Goal: Submit feedback/report problem: Submit feedback/report problem

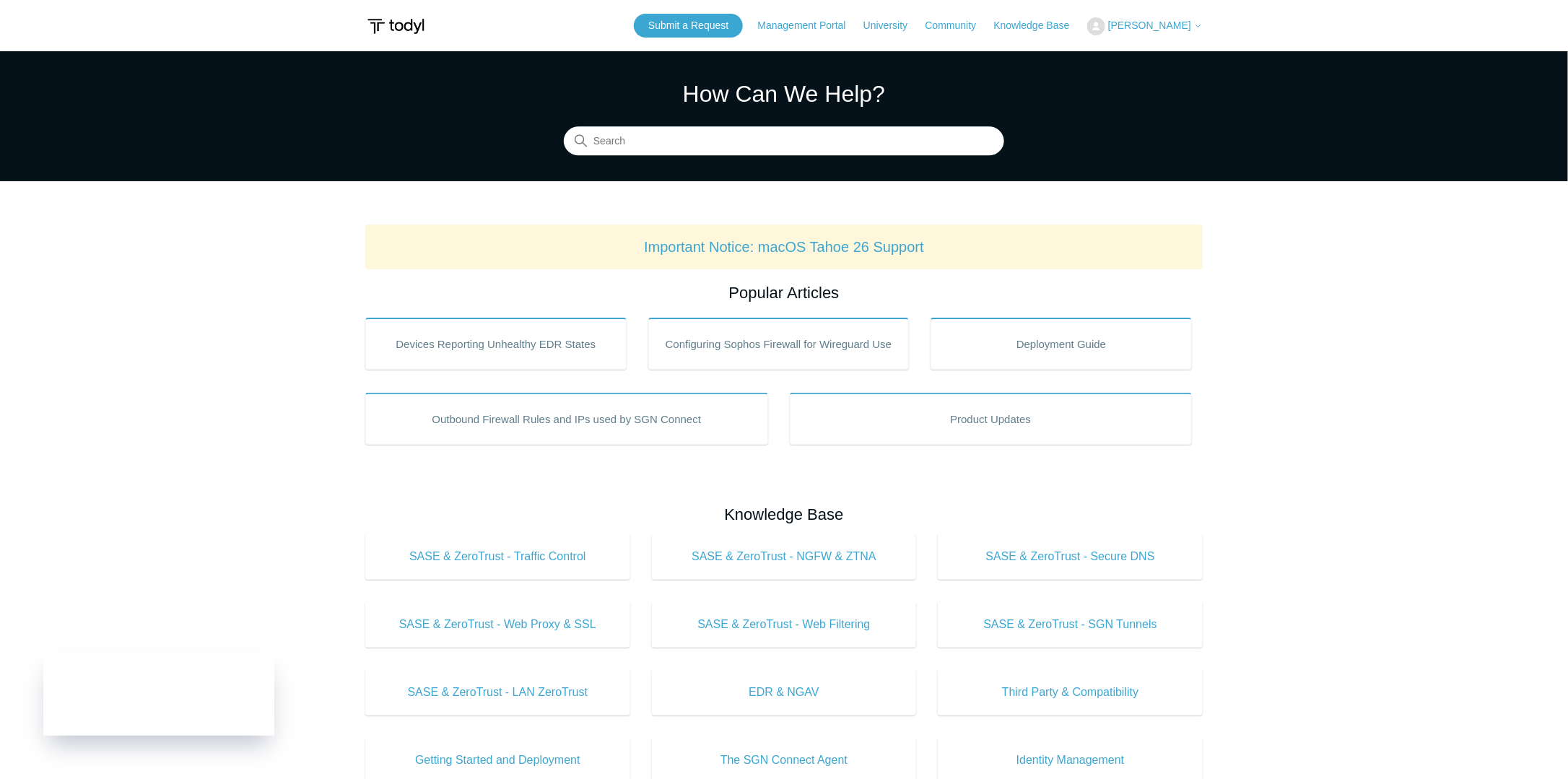
click at [1151, 25] on span "[PERSON_NAME]" at bounding box center [1149, 25] width 83 height 12
click at [707, 21] on link "Submit a Request" at bounding box center [688, 26] width 109 height 24
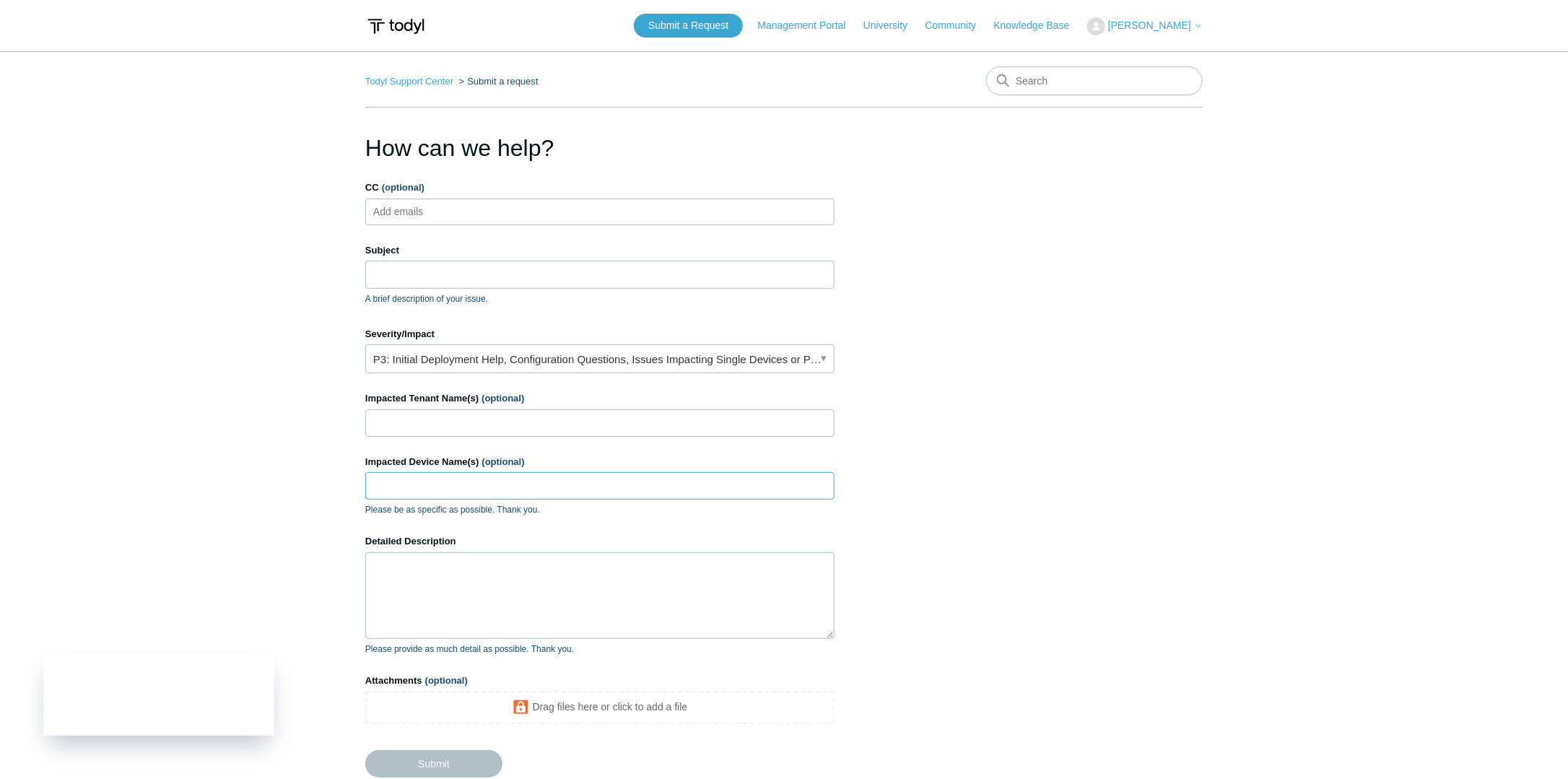
click at [511, 483] on input "Impacted Device Name(s) (optional)" at bounding box center [600, 485] width 469 height 27
paste input "Jillians-MacBook-Air.local"
type input "Jillians-MacBook-Air.local"
click at [534, 422] on input "Impacted Tenant Name(s) (optional)" at bounding box center [600, 422] width 469 height 27
type input "Law office of [PERSON_NAME]"
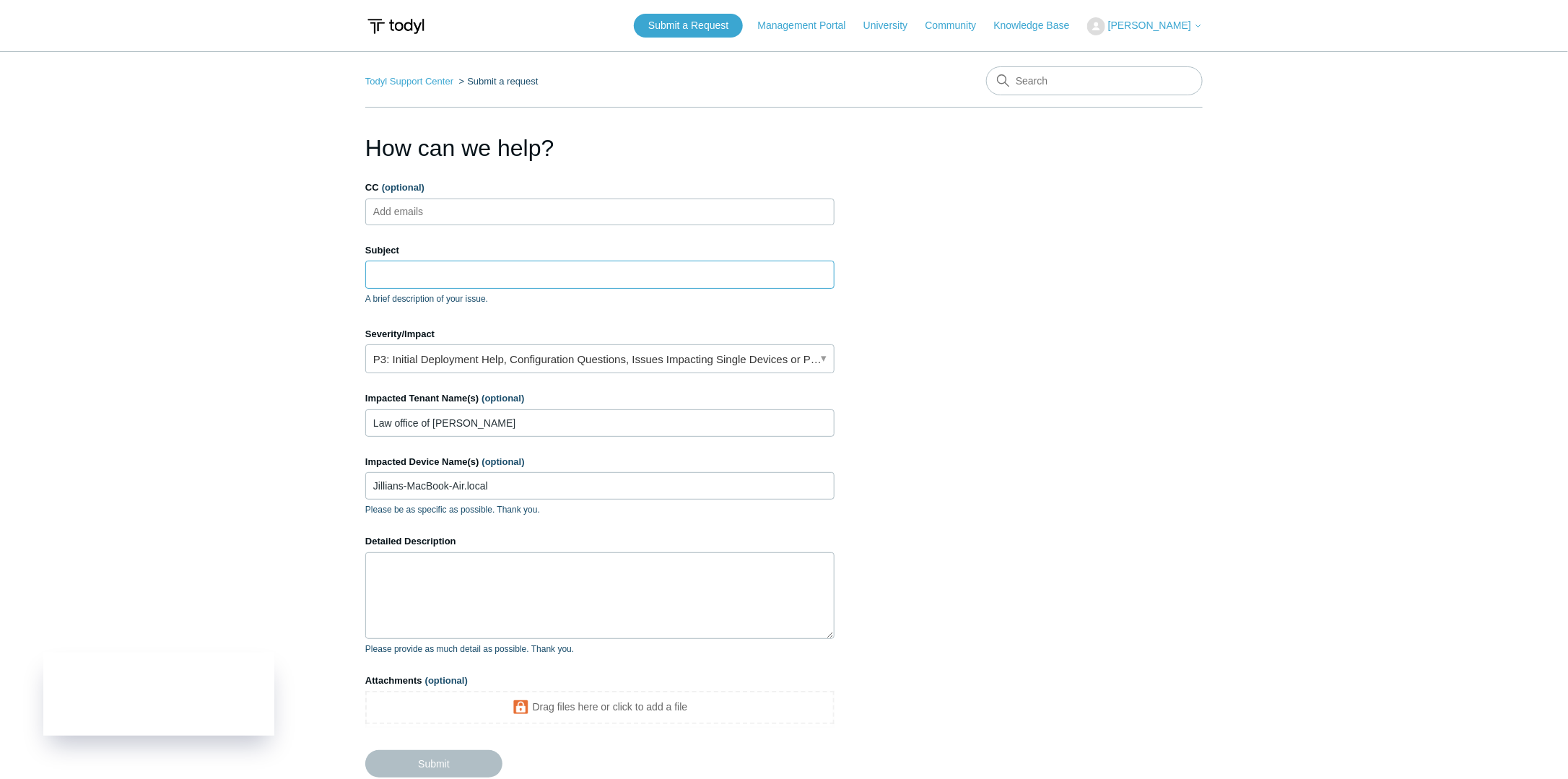
drag, startPoint x: 458, startPoint y: 276, endPoint x: 470, endPoint y: 279, distance: 12.4
click at [458, 276] on input "Subject" at bounding box center [600, 274] width 469 height 27
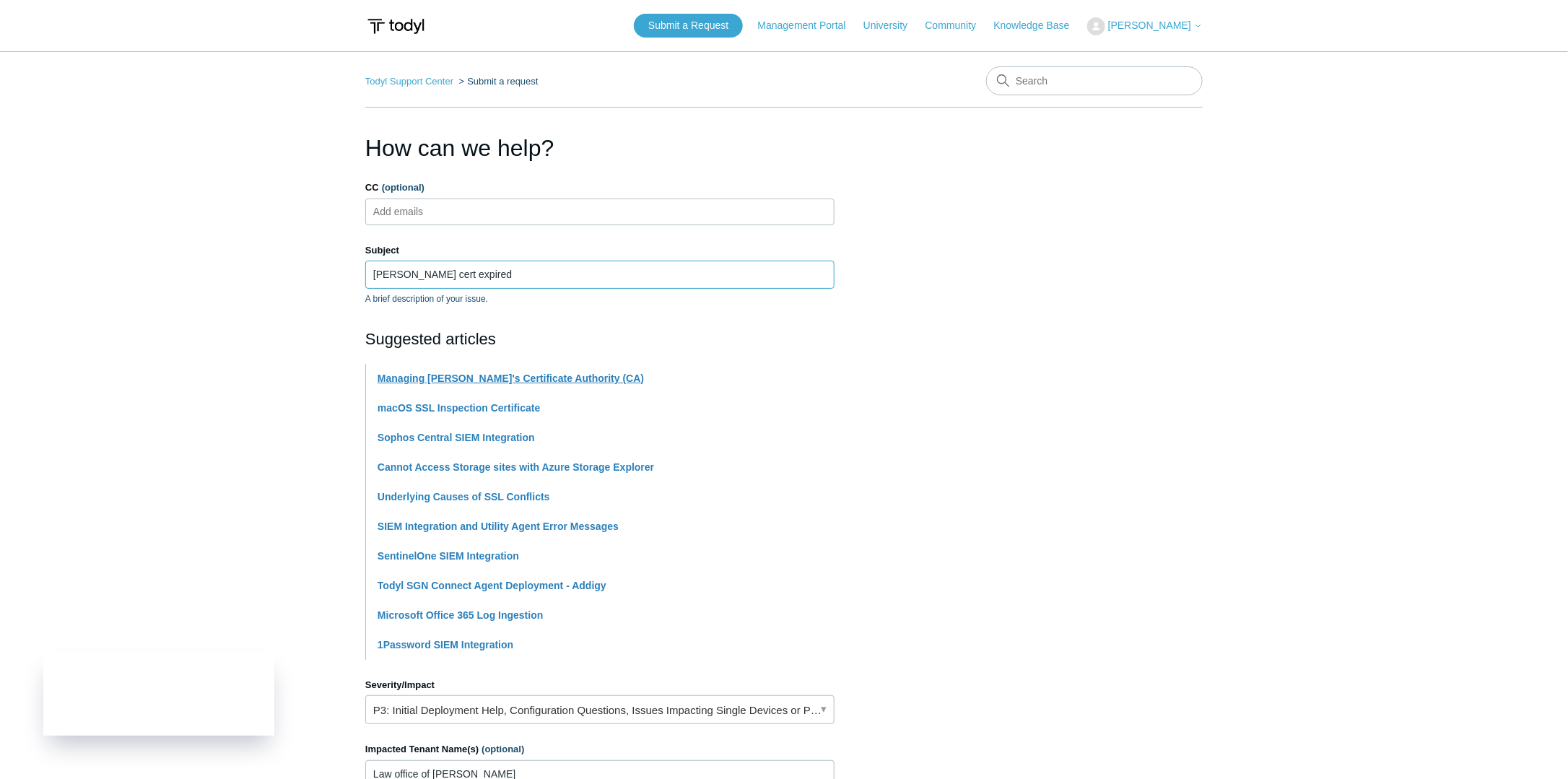
type input "[PERSON_NAME] cert expired"
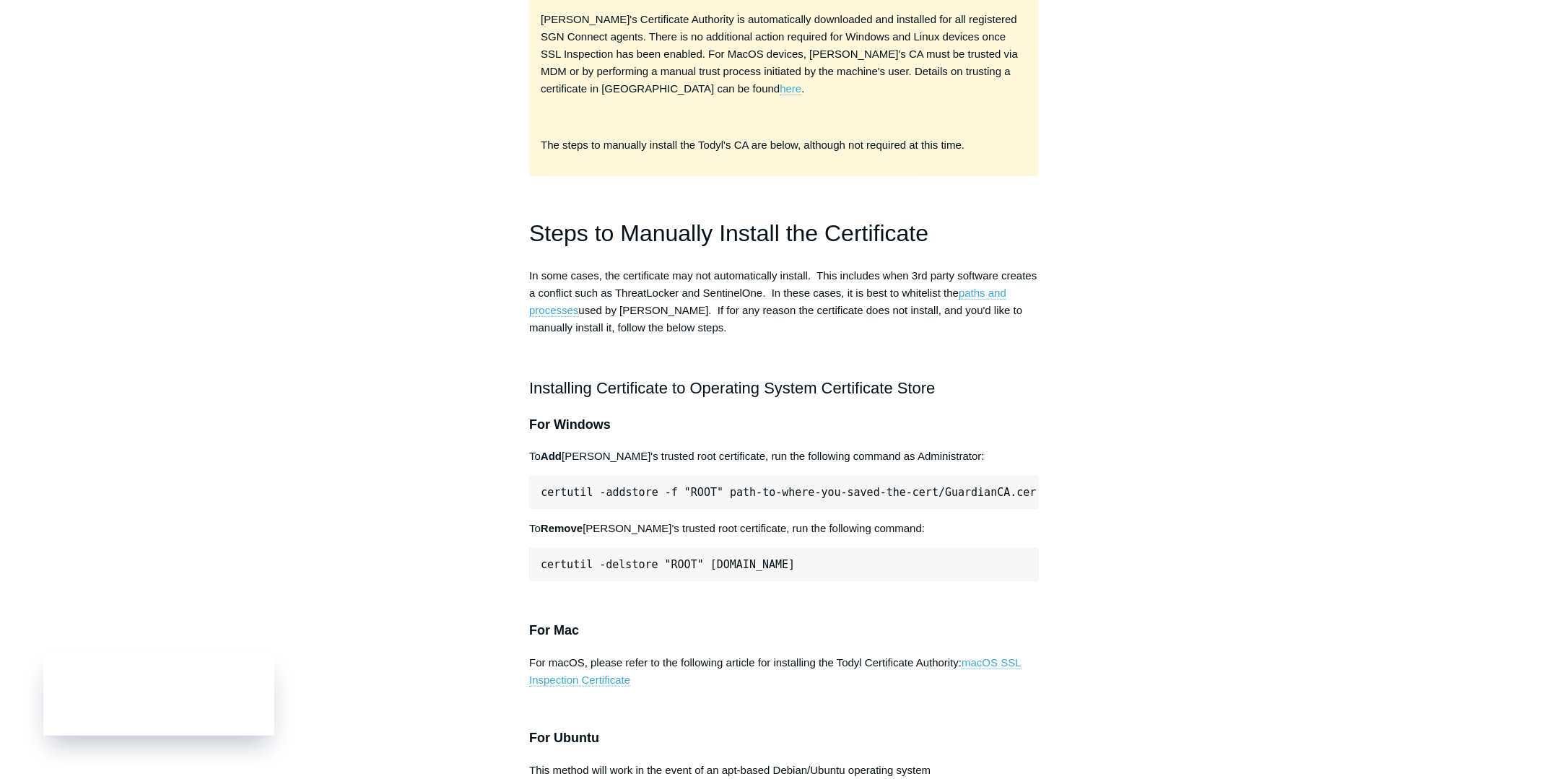
scroll to position [358, 0]
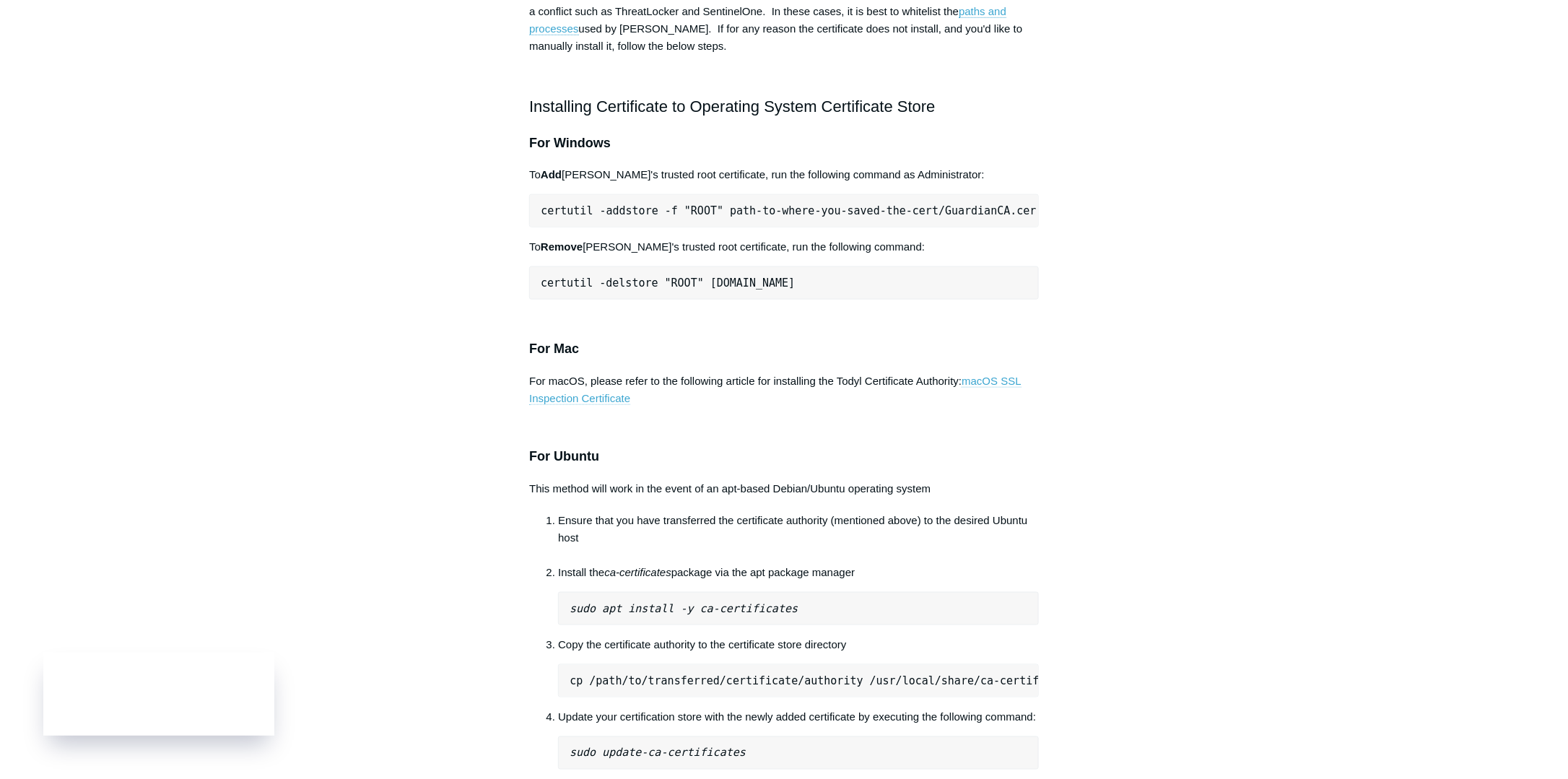
click at [998, 374] on link "macOS SSL Inspection Certificate" at bounding box center [775, 389] width 492 height 30
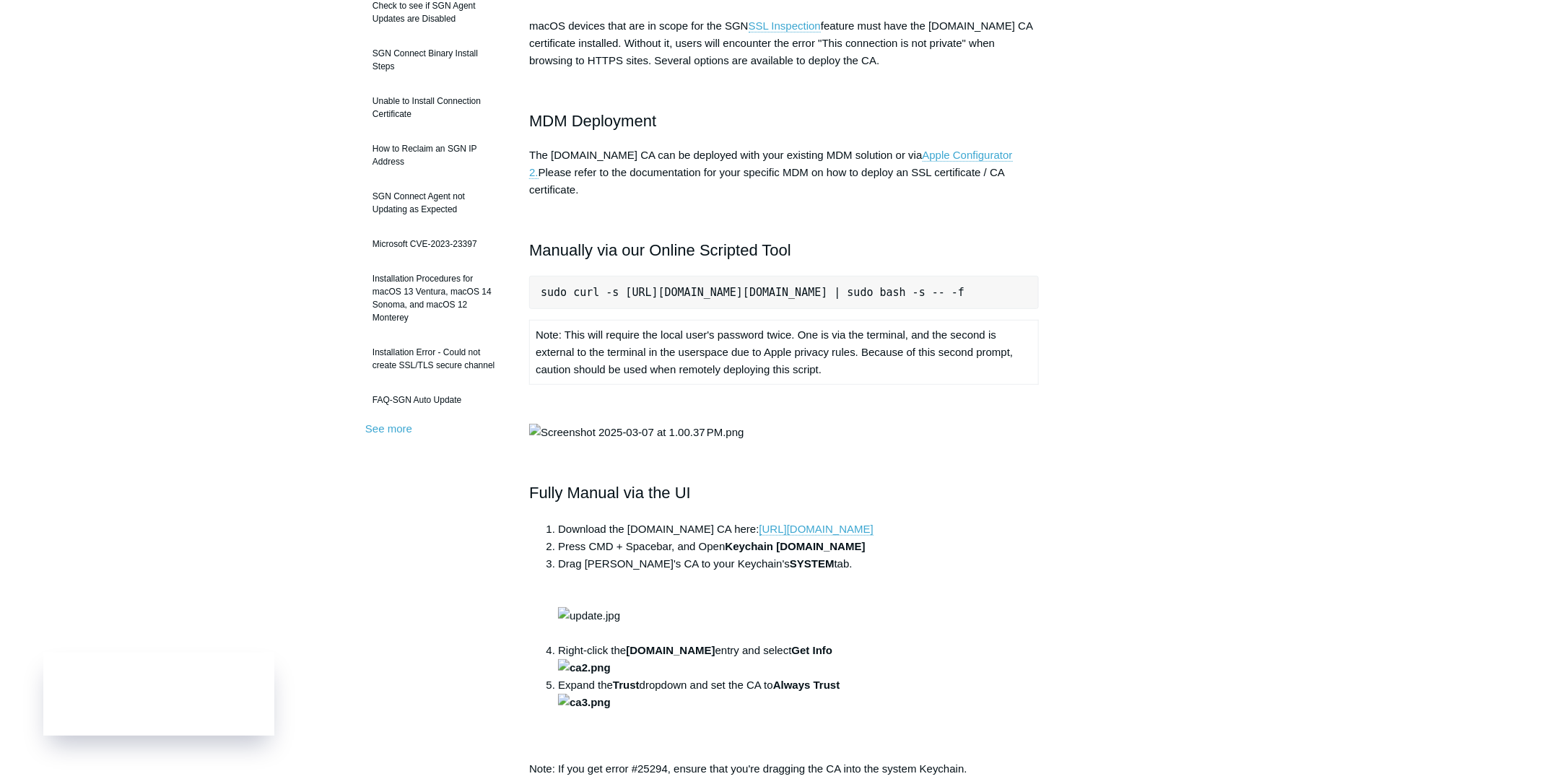
scroll to position [215, 0]
